Goal: Transaction & Acquisition: Purchase product/service

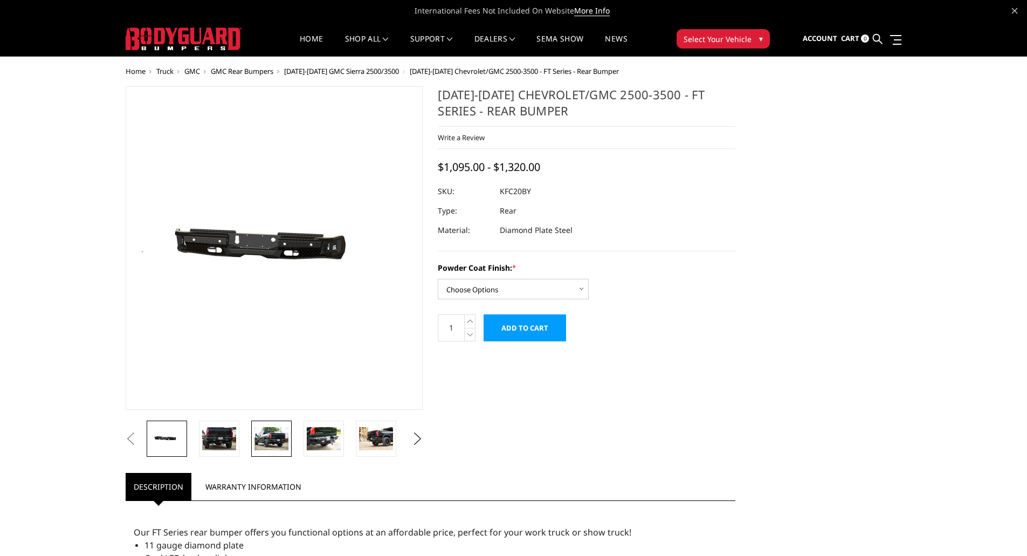
click at [290, 442] on link at bounding box center [271, 438] width 40 height 36
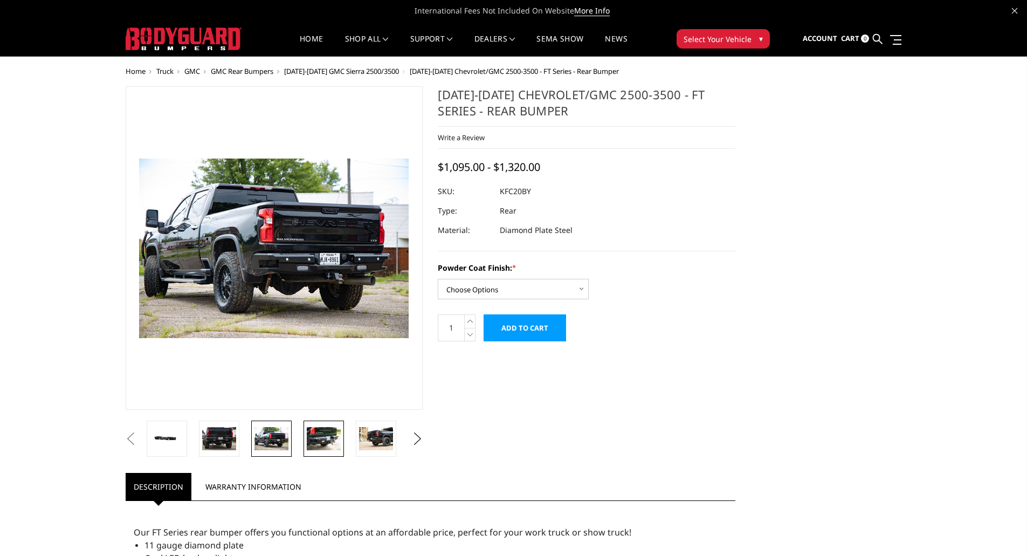
click at [323, 445] on img at bounding box center [324, 438] width 34 height 23
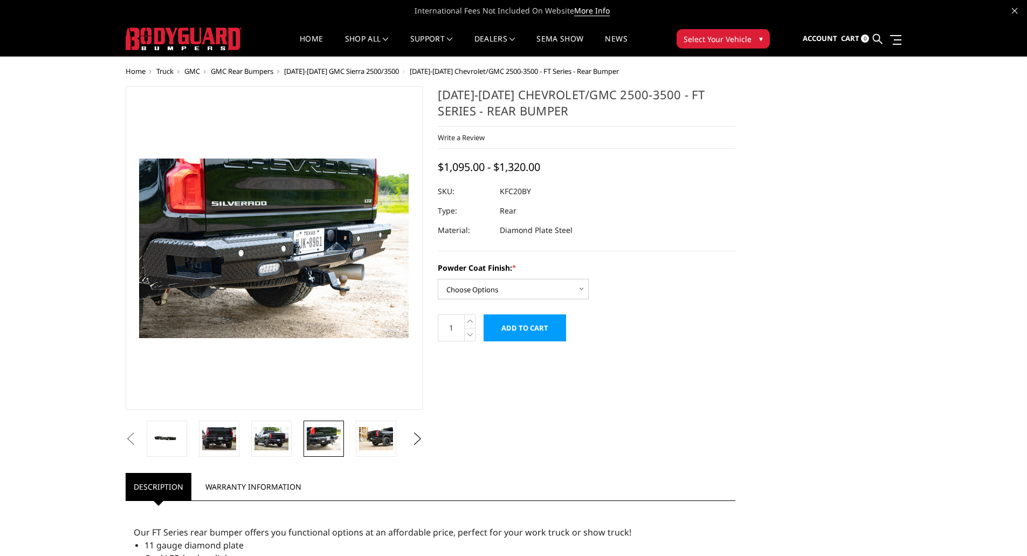
click at [360, 69] on span "[DATE]-[DATE] GMC Sierra 2500/3500" at bounding box center [341, 71] width 115 height 10
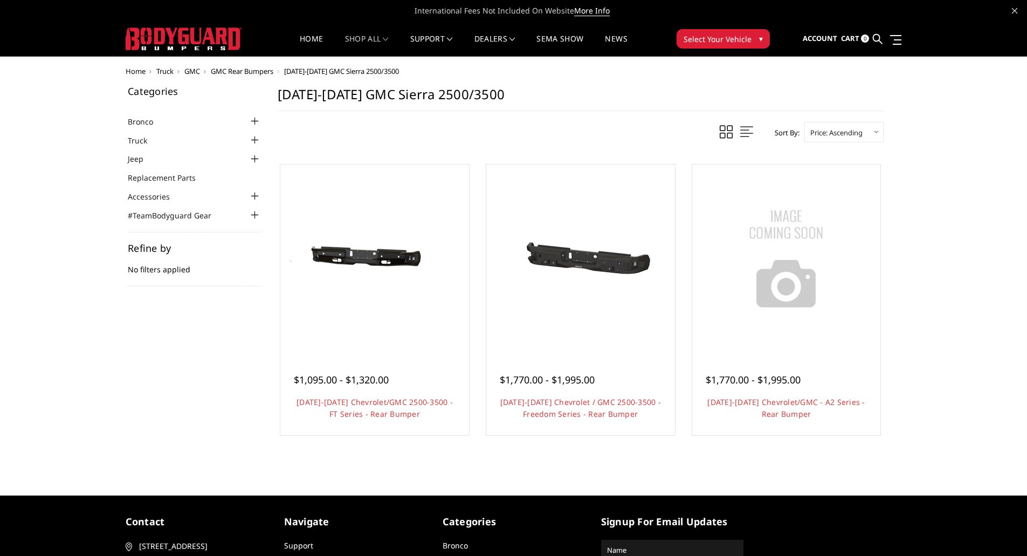
click at [252, 140] on div at bounding box center [254, 140] width 13 height 13
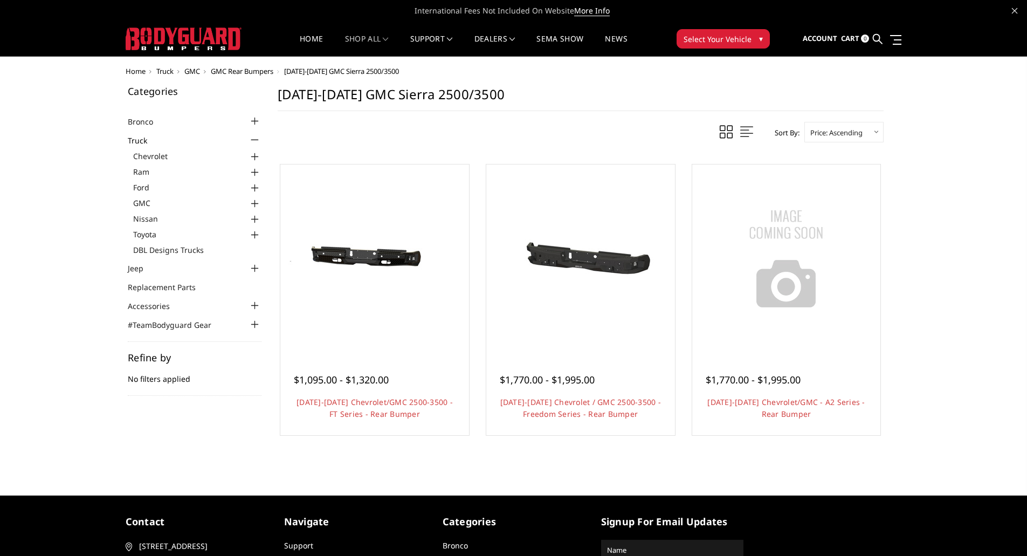
click at [103, 221] on div "Home Truck GMC GMC Rear Bumpers 2020-2025 GMC Sierra 2500/3500 Categories Bronc…" at bounding box center [513, 267] width 1027 height 400
click at [190, 69] on span "GMC" at bounding box center [192, 71] width 16 height 10
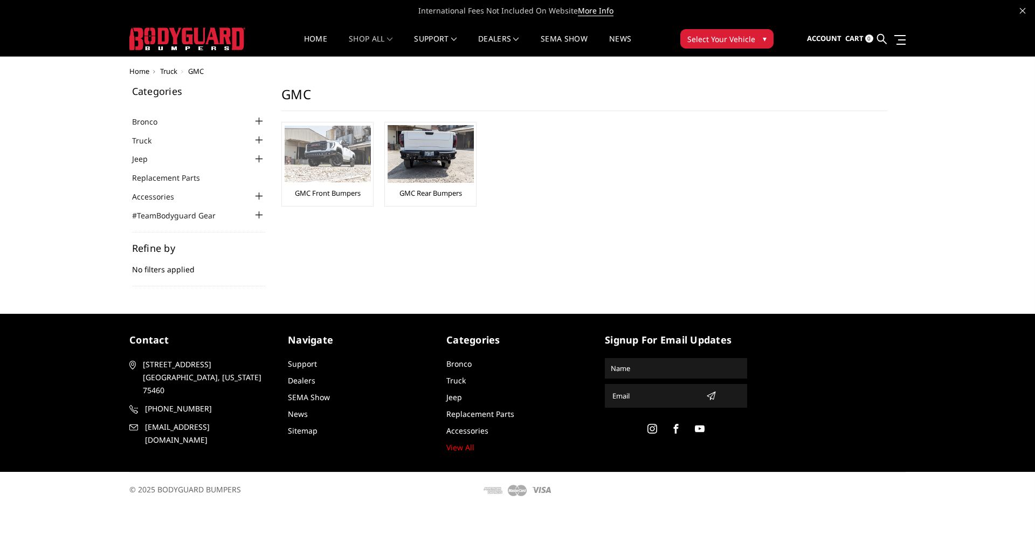
click at [349, 157] on img at bounding box center [328, 154] width 86 height 57
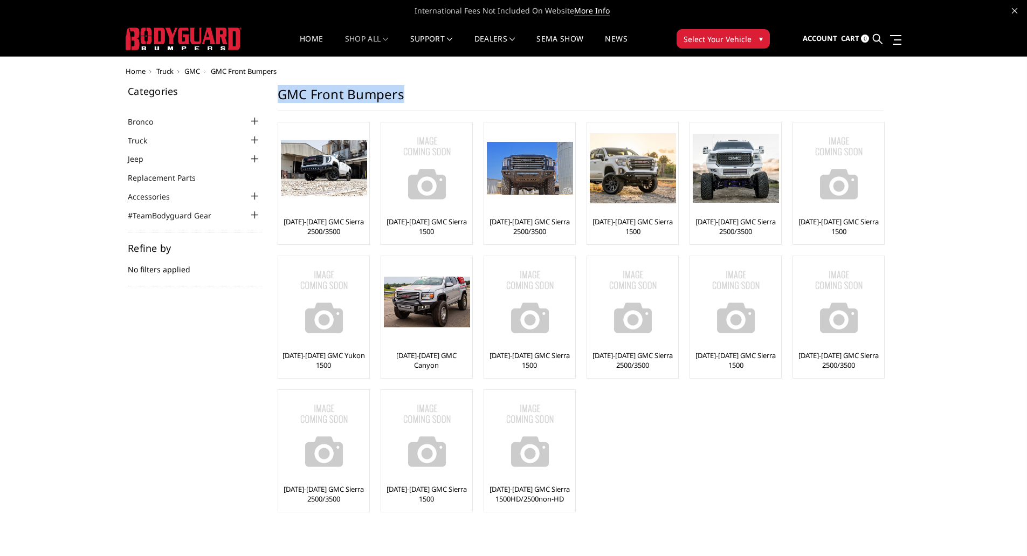
drag, startPoint x: 278, startPoint y: 89, endPoint x: 425, endPoint y: 99, distance: 147.4
click at [425, 99] on h1 "GMC Front Bumpers" at bounding box center [581, 98] width 606 height 25
click at [424, 98] on h1 "GMC Front Bumpers" at bounding box center [581, 98] width 606 height 25
click at [335, 188] on img at bounding box center [324, 168] width 86 height 57
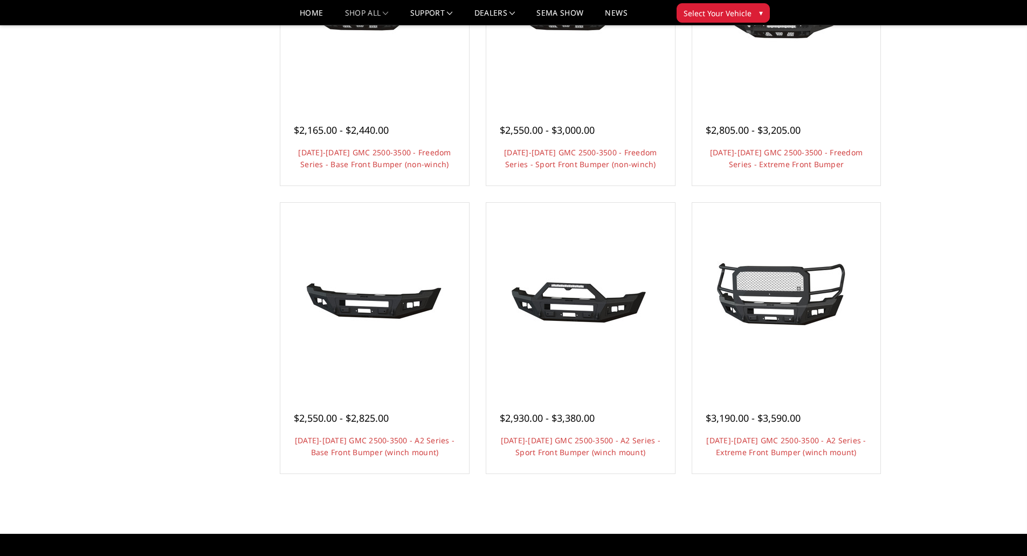
scroll to position [539, 0]
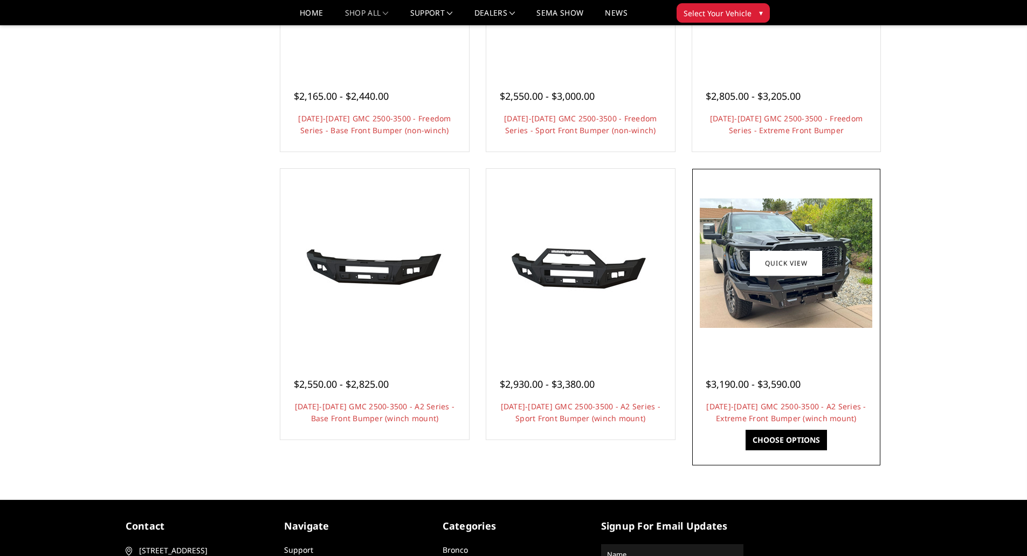
click at [761, 302] on img at bounding box center [785, 262] width 172 height 129
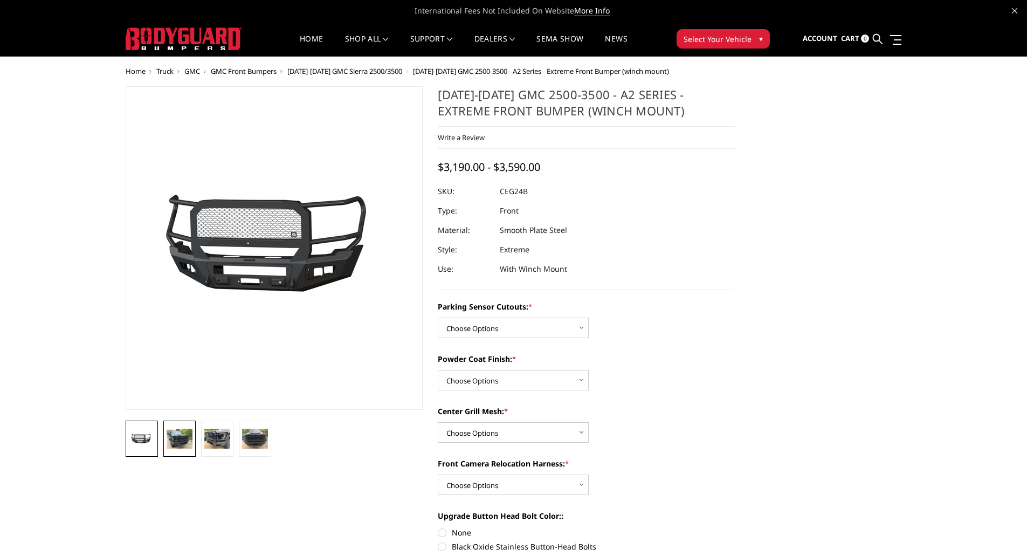
click at [178, 434] on img at bounding box center [180, 437] width 26 height 19
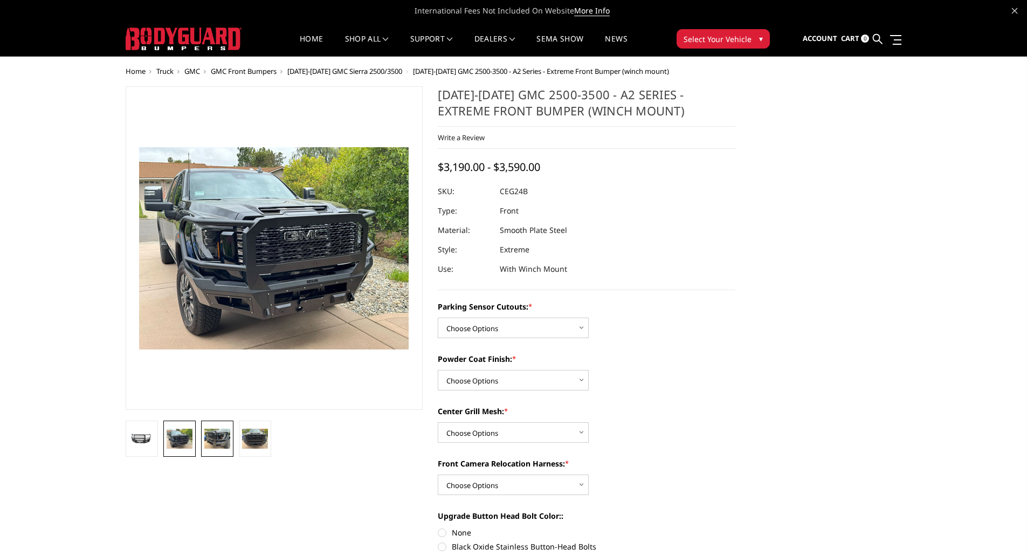
click at [205, 432] on img at bounding box center [217, 437] width 26 height 19
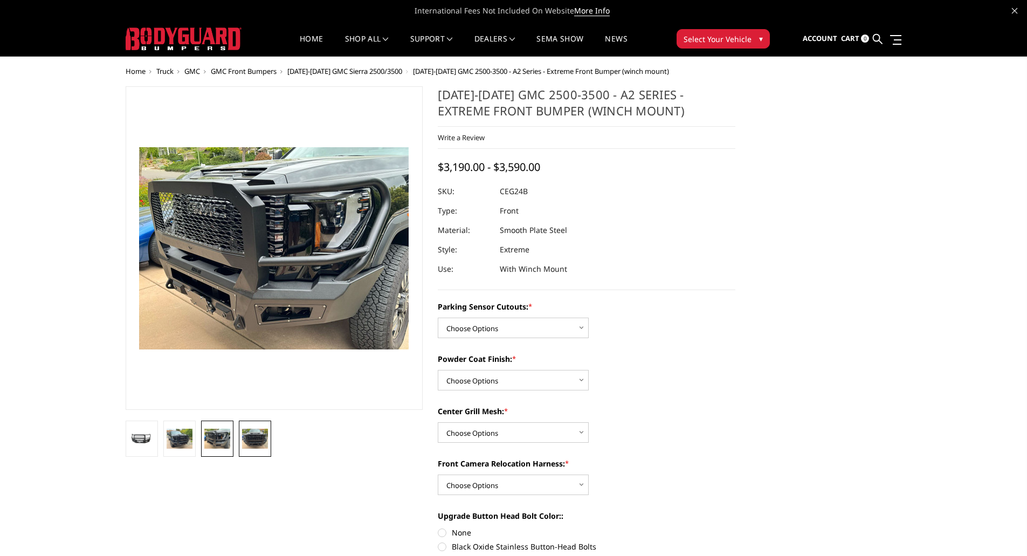
click at [247, 432] on img at bounding box center [255, 437] width 26 height 19
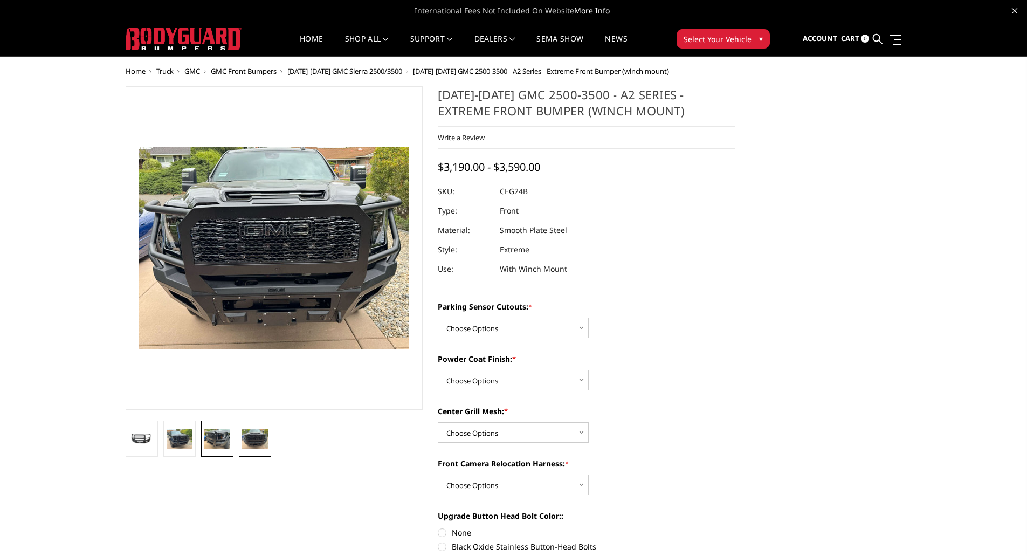
click at [224, 435] on img at bounding box center [217, 437] width 26 height 19
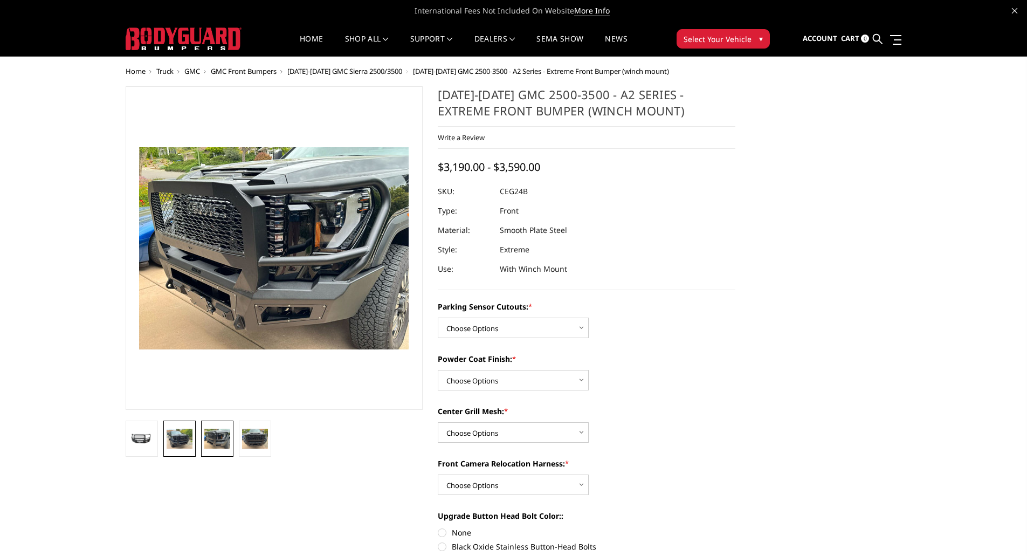
click at [181, 435] on img at bounding box center [180, 437] width 26 height 19
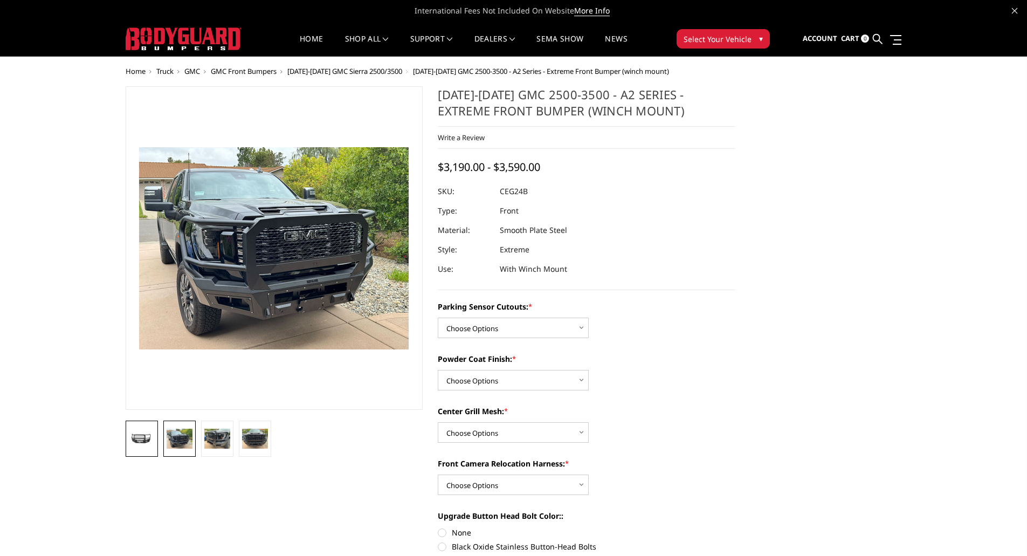
click at [145, 433] on img at bounding box center [142, 439] width 26 height 12
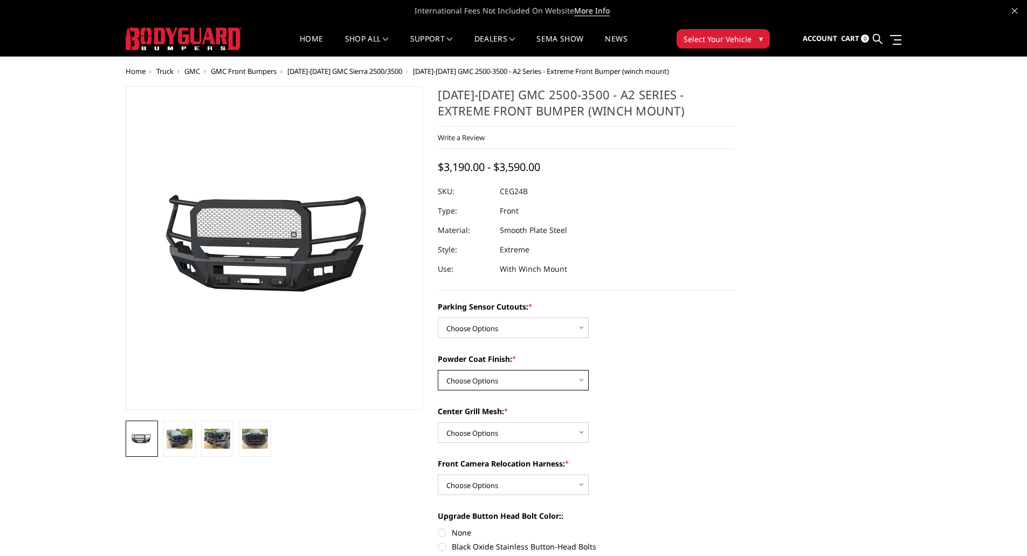
click at [485, 385] on select "Choose Options Bare Metal Textured Black Powder Coat" at bounding box center [513, 380] width 151 height 20
click at [486, 378] on select "Choose Options Bare Metal Textured Black Powder Coat" at bounding box center [513, 380] width 151 height 20
click at [214, 434] on img at bounding box center [217, 437] width 26 height 19
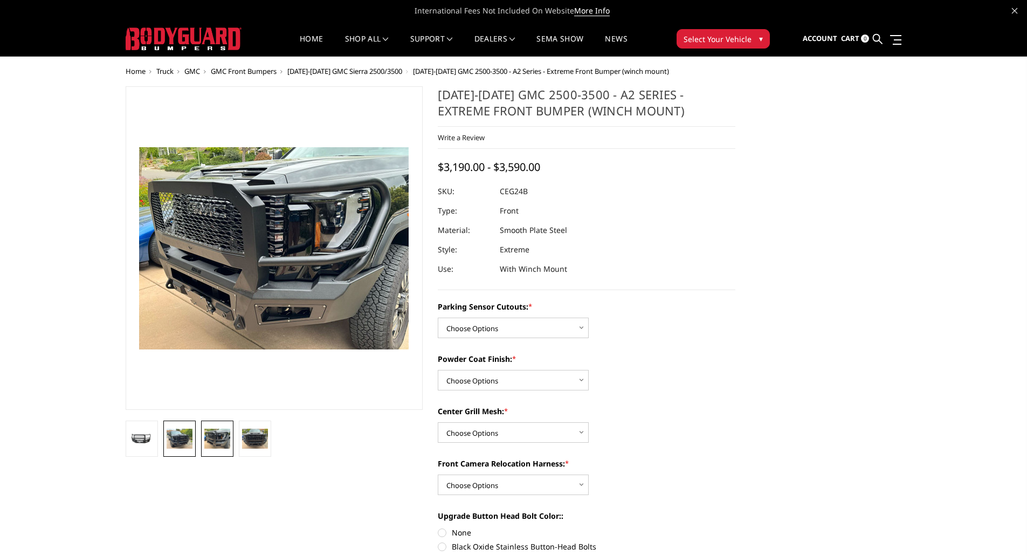
click at [180, 432] on img at bounding box center [180, 437] width 26 height 19
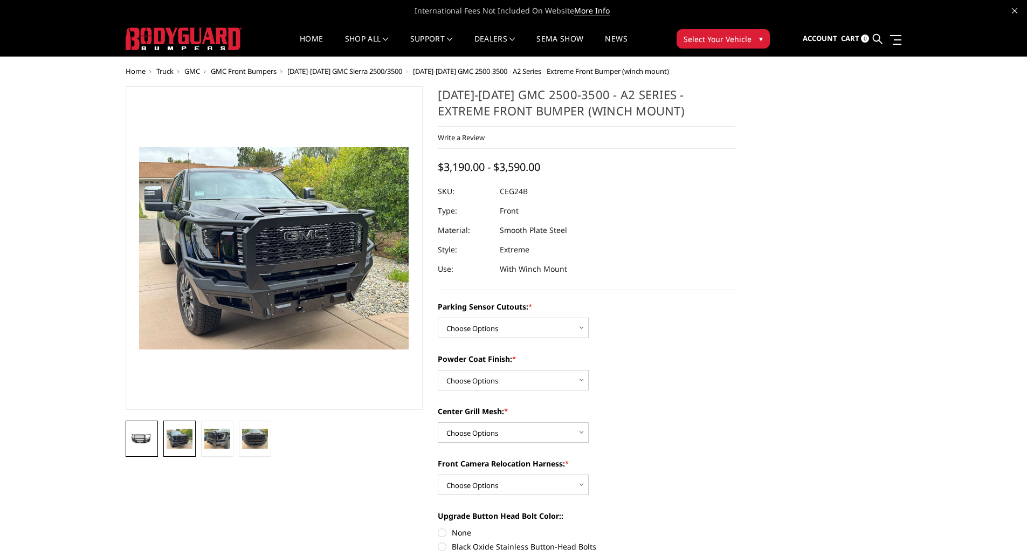
drag, startPoint x: 161, startPoint y: 429, endPoint x: 155, endPoint y: 429, distance: 5.9
click at [161, 429] on li at bounding box center [180, 438] width 38 height 36
click at [142, 430] on link at bounding box center [142, 438] width 32 height 36
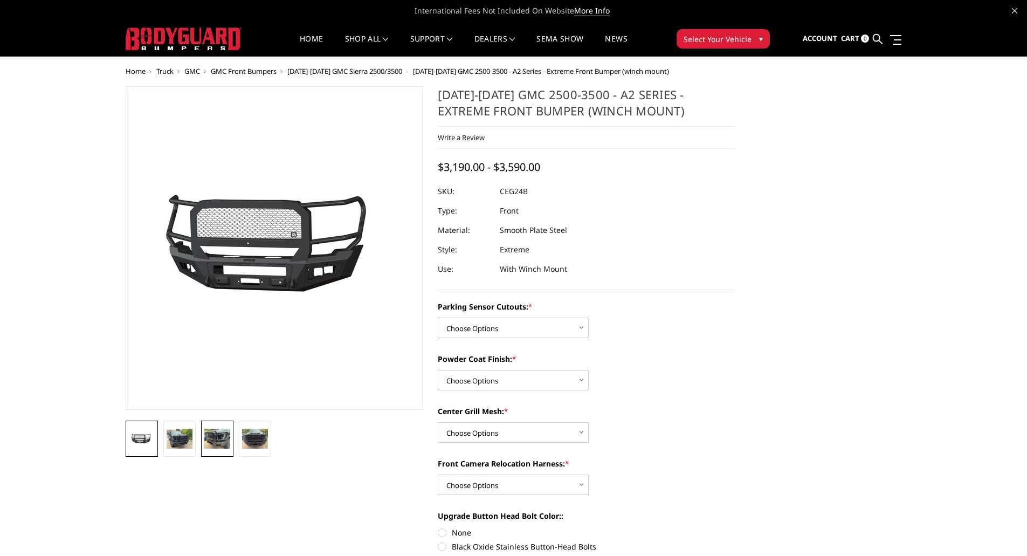
click at [210, 429] on img at bounding box center [217, 437] width 26 height 19
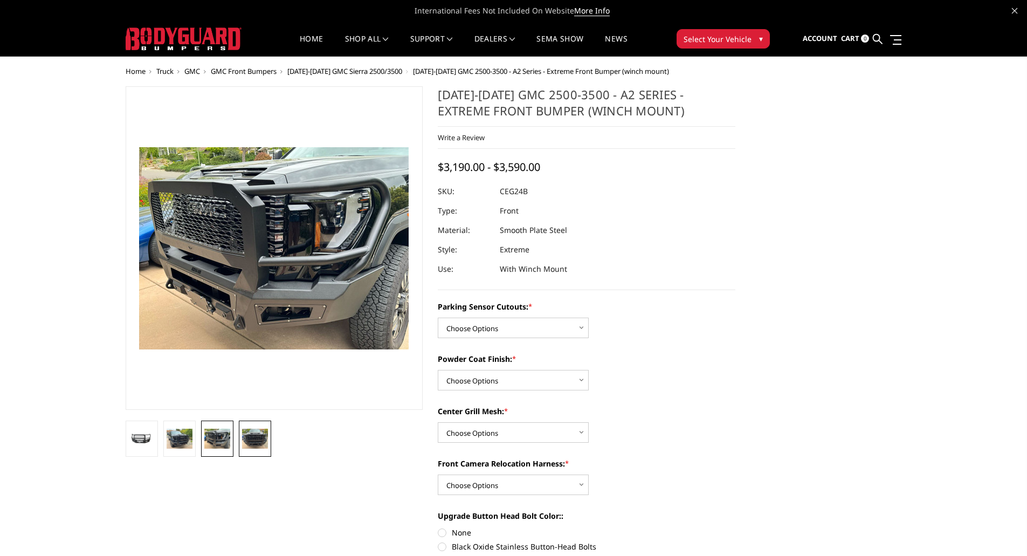
click at [259, 433] on img at bounding box center [255, 437] width 26 height 19
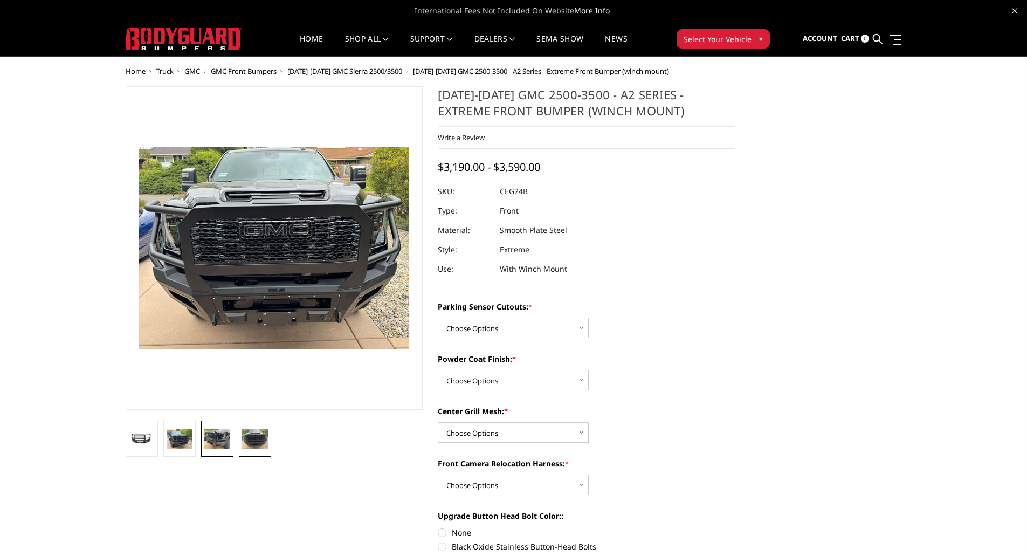
drag, startPoint x: 227, startPoint y: 439, endPoint x: 186, endPoint y: 435, distance: 41.2
click at [226, 439] on img at bounding box center [217, 437] width 26 height 19
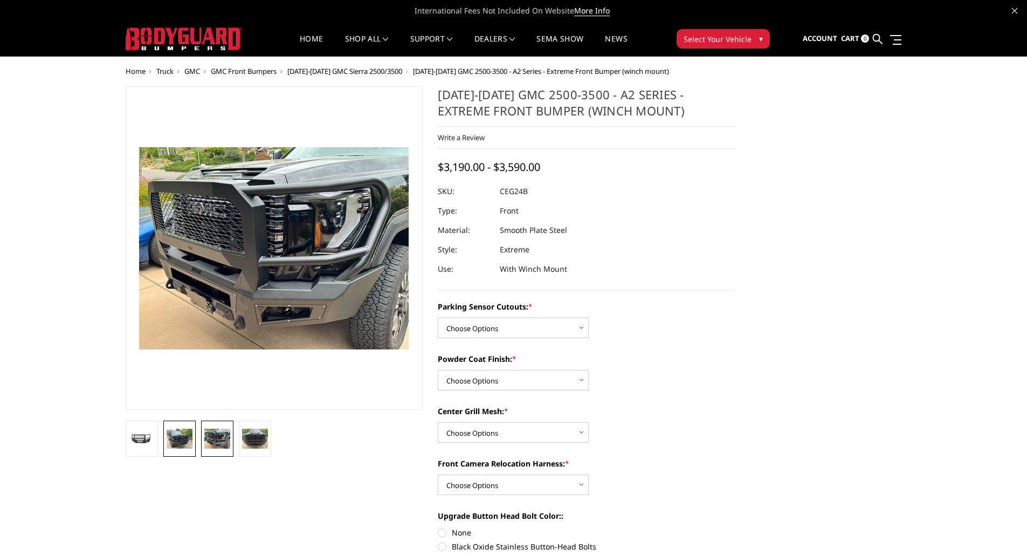
click at [185, 435] on img at bounding box center [180, 437] width 26 height 19
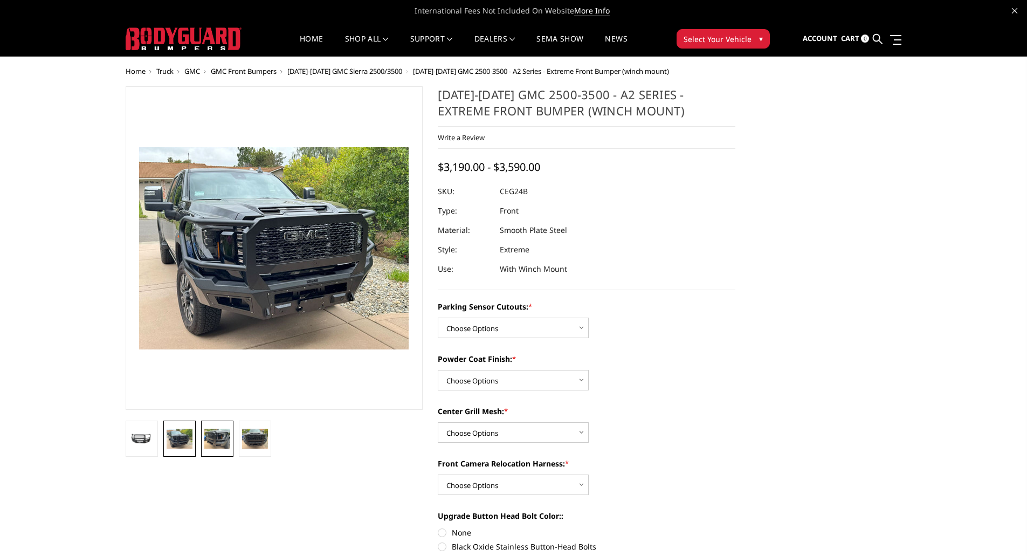
click at [217, 433] on img at bounding box center [217, 437] width 26 height 19
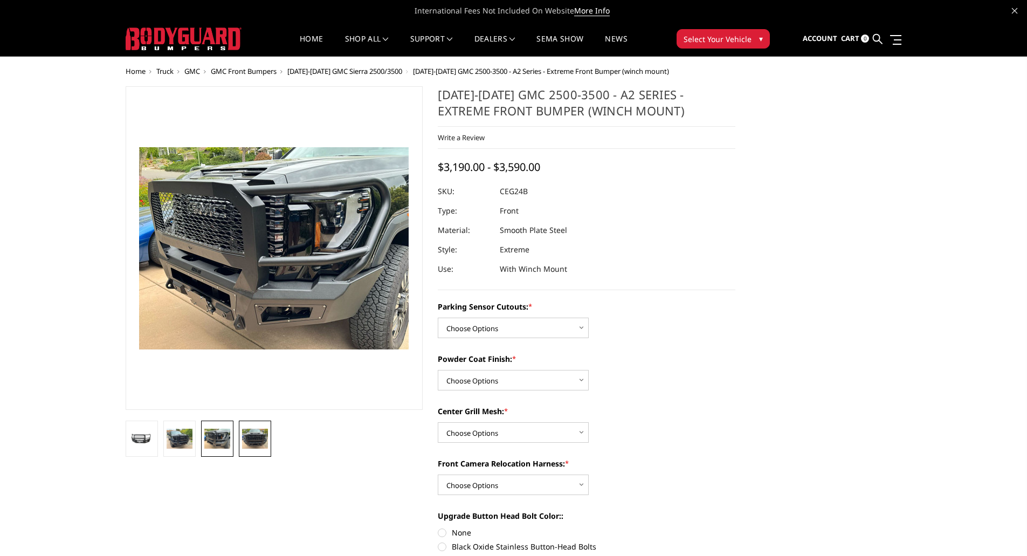
click at [257, 435] on img at bounding box center [255, 437] width 26 height 19
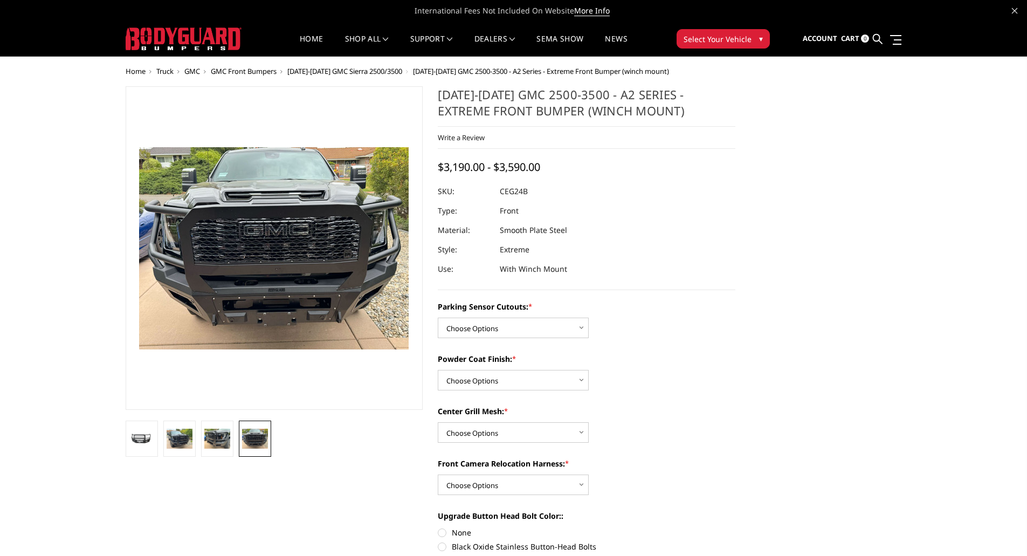
click at [199, 435] on li at bounding box center [217, 438] width 38 height 36
click at [163, 438] on link at bounding box center [179, 438] width 32 height 36
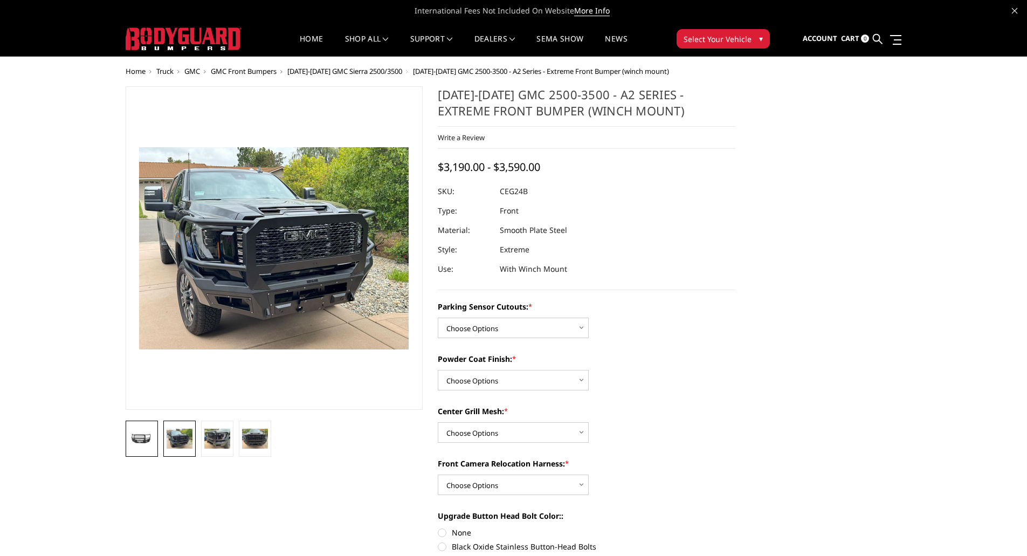
click at [140, 439] on img at bounding box center [142, 439] width 26 height 12
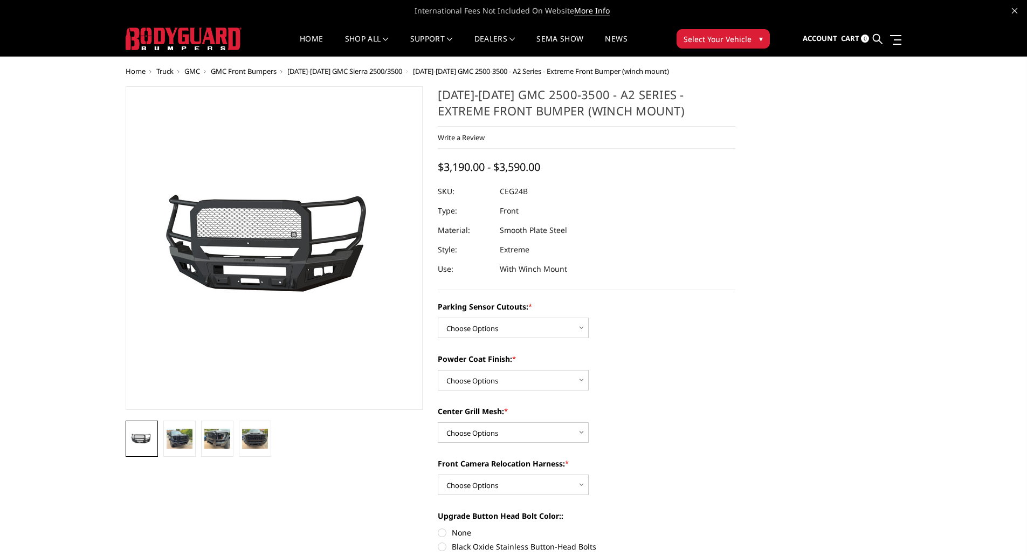
click at [196, 435] on li at bounding box center [180, 438] width 38 height 36
click at [225, 435] on img at bounding box center [217, 437] width 26 height 19
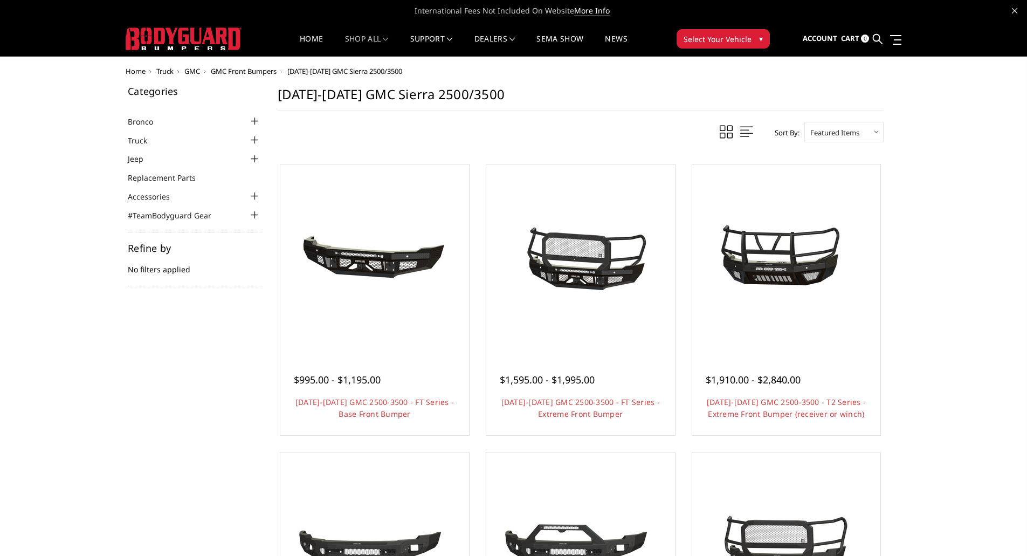
click at [251, 136] on div at bounding box center [254, 140] width 13 height 13
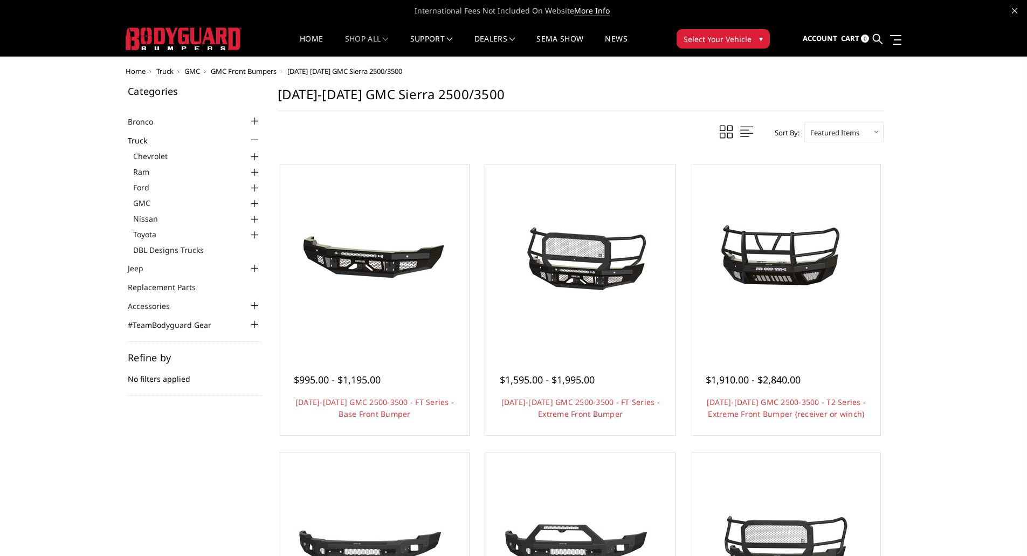
click at [253, 137] on div at bounding box center [254, 140] width 13 height 13
